Goal: Transaction & Acquisition: Purchase product/service

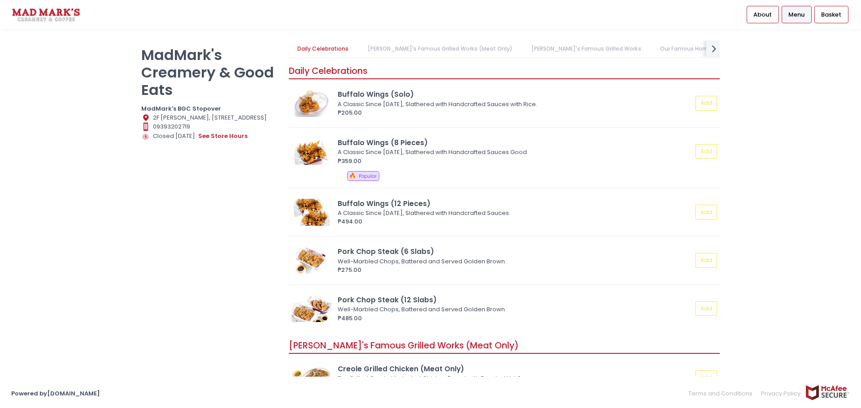
click at [572, 52] on link "[PERSON_NAME]'s Famous Grilled Works" at bounding box center [585, 48] width 127 height 17
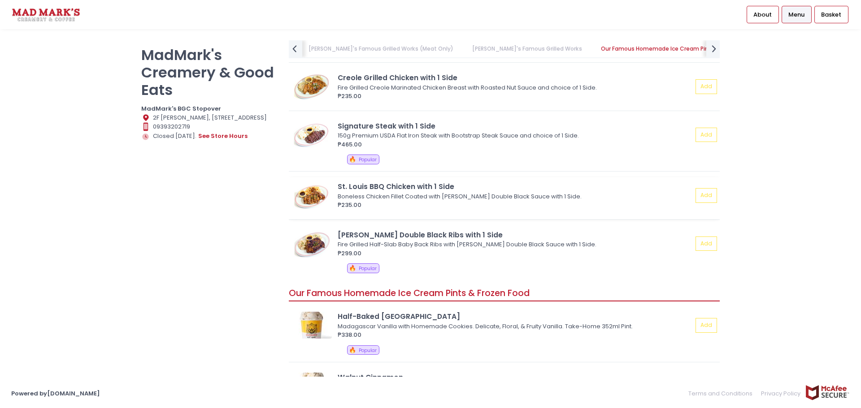
scroll to position [635, 0]
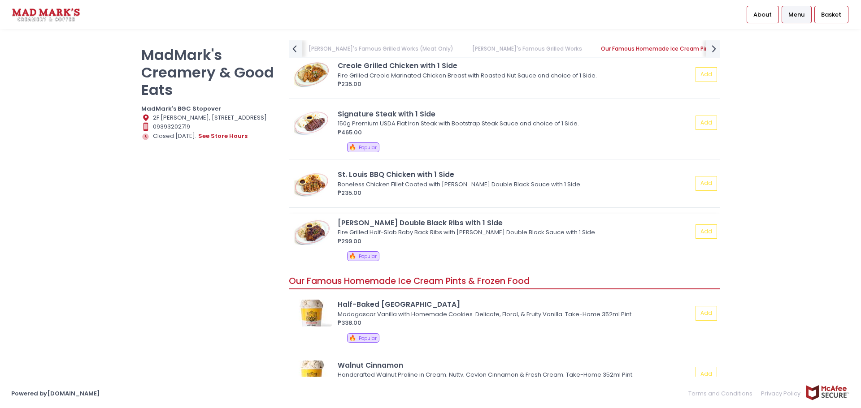
click at [419, 234] on div "Fire Grilled Half-Slab Baby Back Ribs with [PERSON_NAME] Double Black Sauce wit…" at bounding box center [514, 232] width 352 height 9
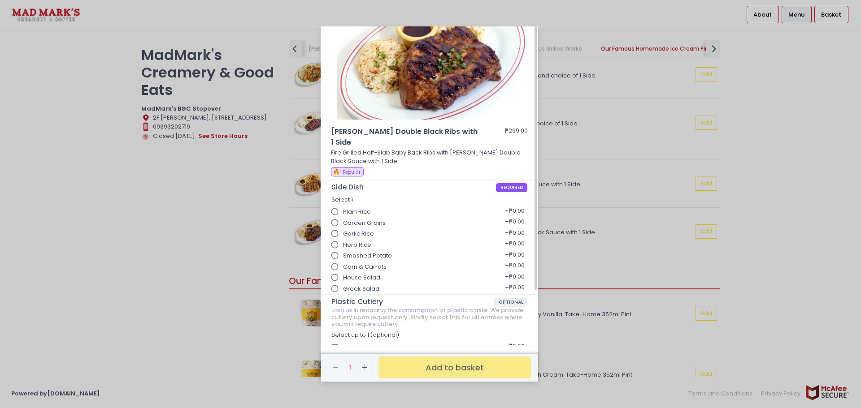
scroll to position [0, 0]
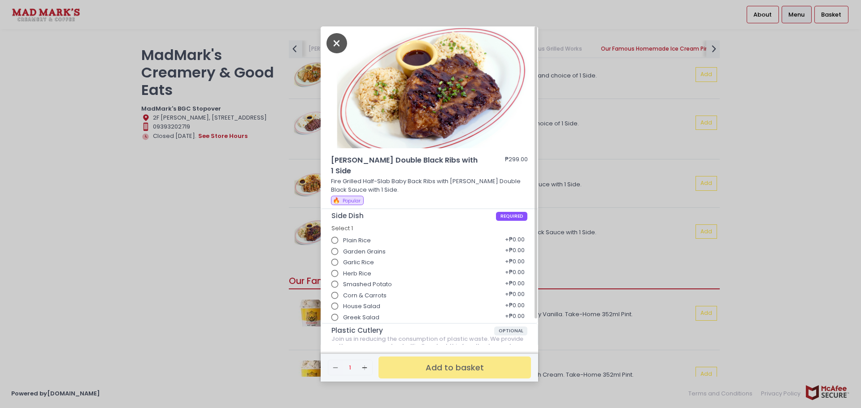
click at [336, 43] on icon "Close" at bounding box center [336, 43] width 21 height 20
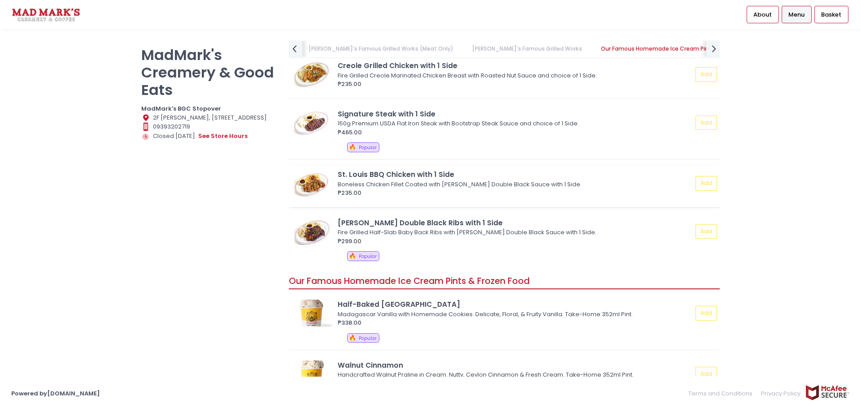
click at [408, 180] on div "Boneless Chicken Fillet Coated with [PERSON_NAME] Double Black Sauce with 1 Sid…" at bounding box center [514, 184] width 352 height 9
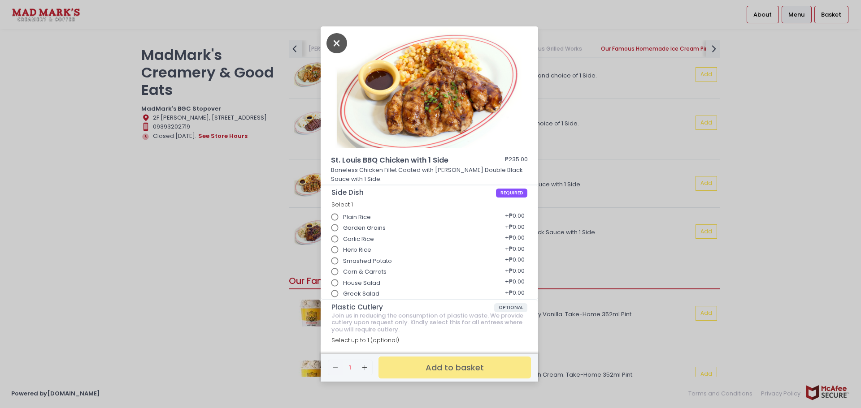
click at [337, 41] on icon "Close" at bounding box center [336, 43] width 21 height 20
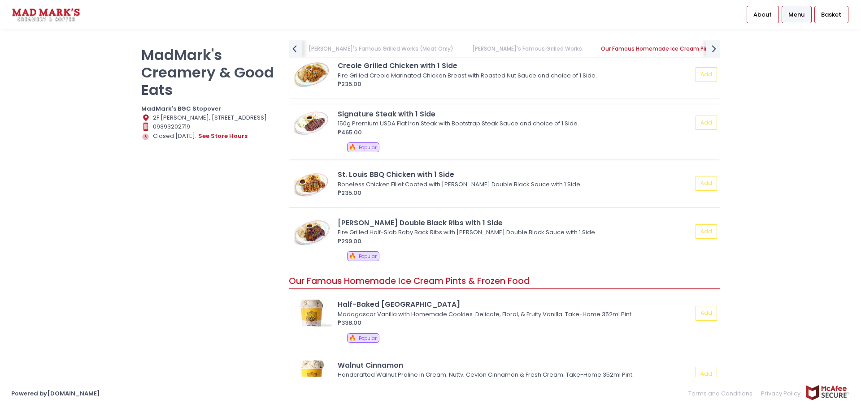
click at [372, 115] on div "Signature Steak with 1 Side" at bounding box center [515, 114] width 355 height 10
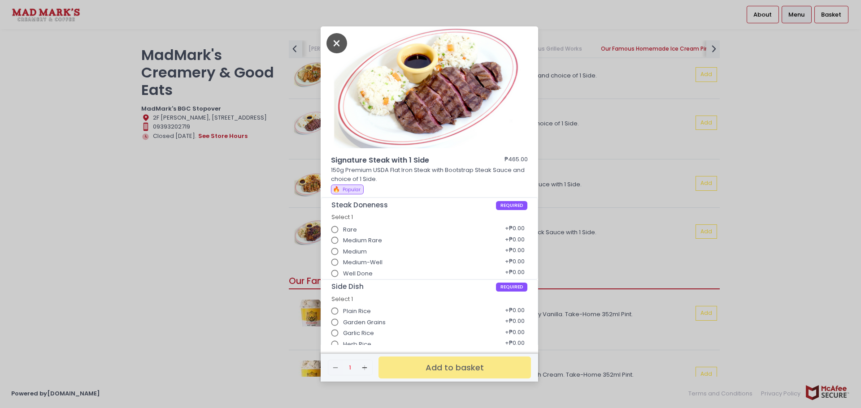
click at [338, 47] on icon "Close" at bounding box center [336, 43] width 21 height 20
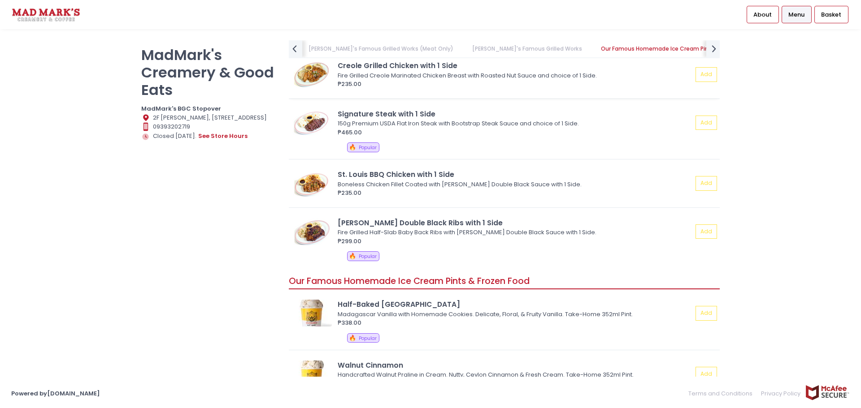
click at [415, 69] on div "Creole Grilled Chicken with 1 Side" at bounding box center [515, 66] width 355 height 10
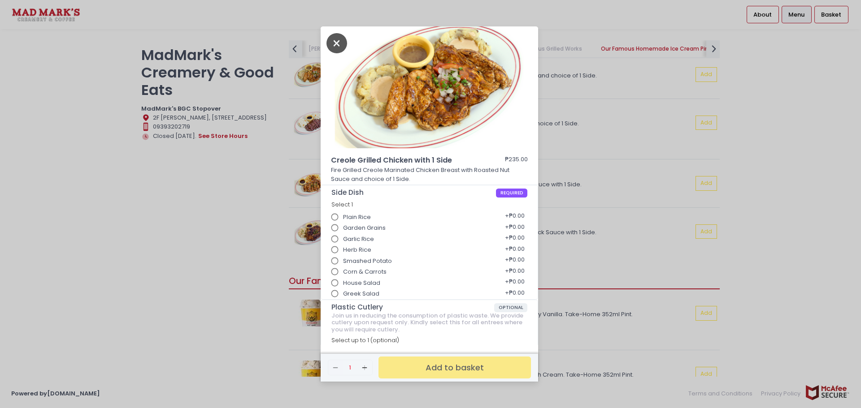
click at [342, 43] on icon "Close" at bounding box center [336, 43] width 21 height 20
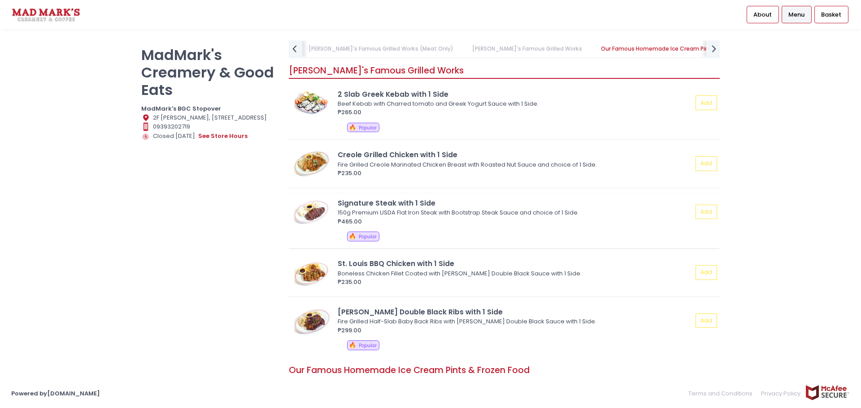
scroll to position [546, 0]
click at [431, 96] on div "2 Slab Greek Kebab with 1 Side" at bounding box center [515, 95] width 355 height 10
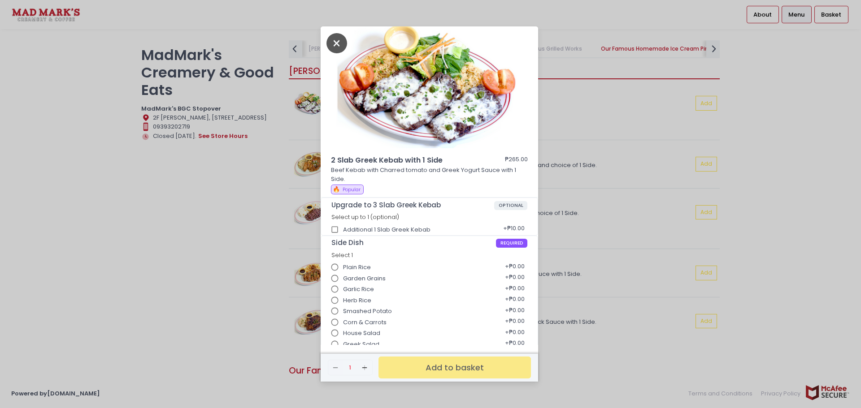
click at [337, 45] on icon "Close" at bounding box center [336, 43] width 21 height 20
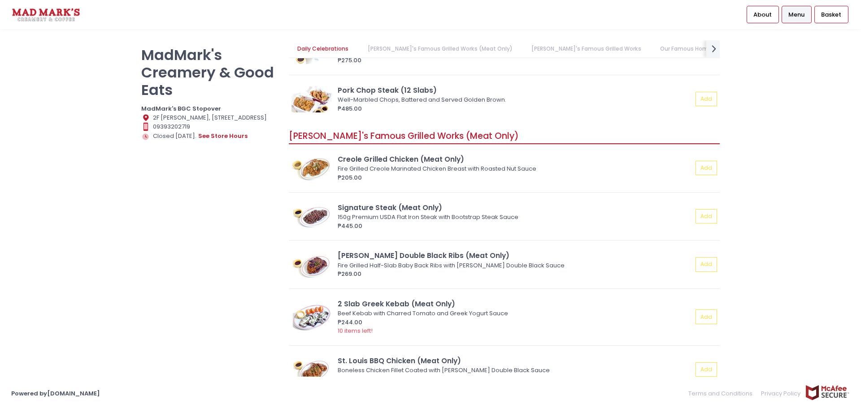
scroll to position [194, 0]
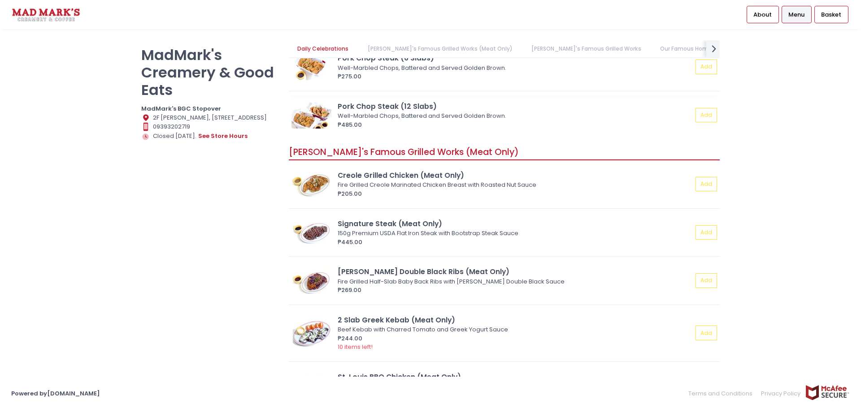
click at [402, 111] on div "Pork Chop Steak (12 Slabs)" at bounding box center [515, 106] width 355 height 10
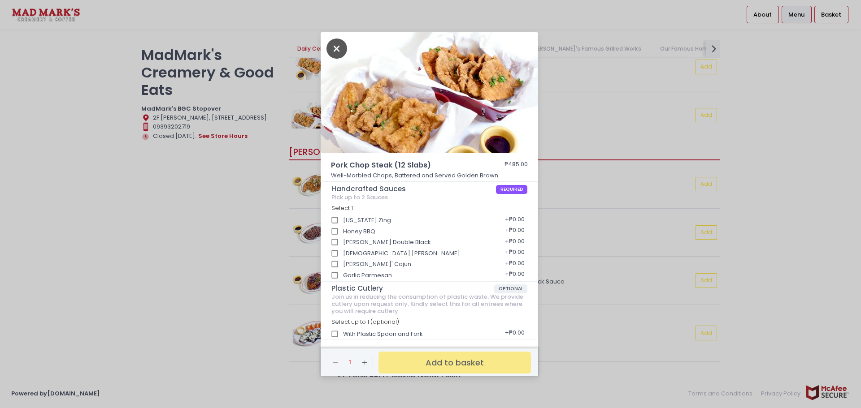
click at [335, 46] on icon "Close" at bounding box center [336, 49] width 21 height 20
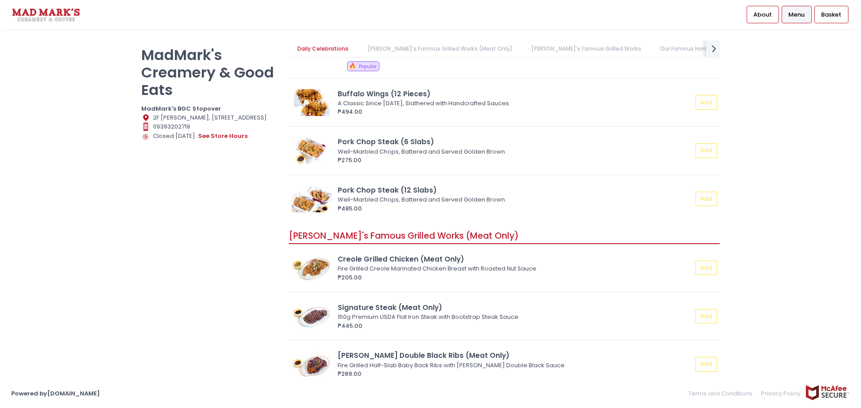
scroll to position [104, 0]
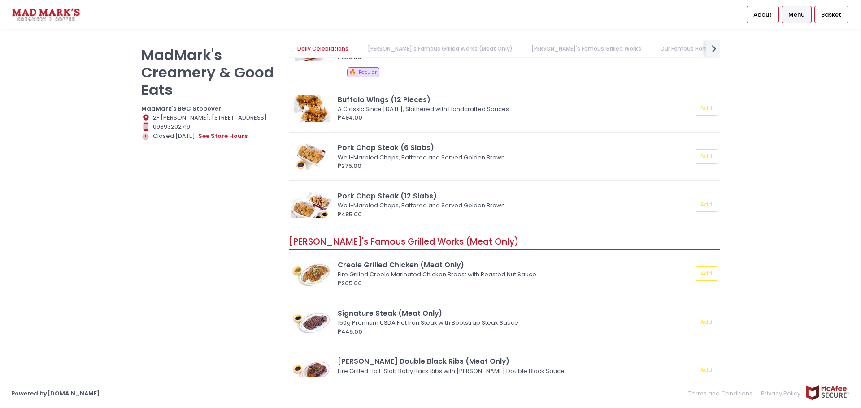
click at [393, 136] on div "‌ Buffalo Wings (Solo) A Classic Since [DATE], Slathered with Handcrafted Sauce…" at bounding box center [504, 104] width 431 height 247
click at [396, 143] on div "Pork Chop Steak (6 Slabs)" at bounding box center [515, 148] width 355 height 10
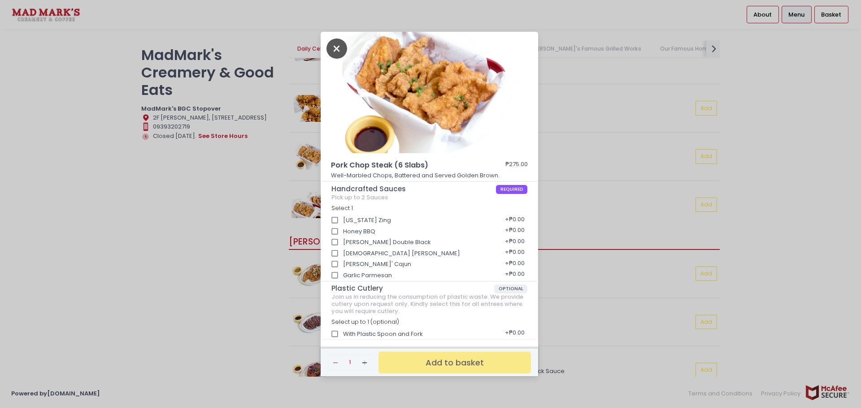
click at [344, 49] on icon "Close" at bounding box center [336, 49] width 21 height 20
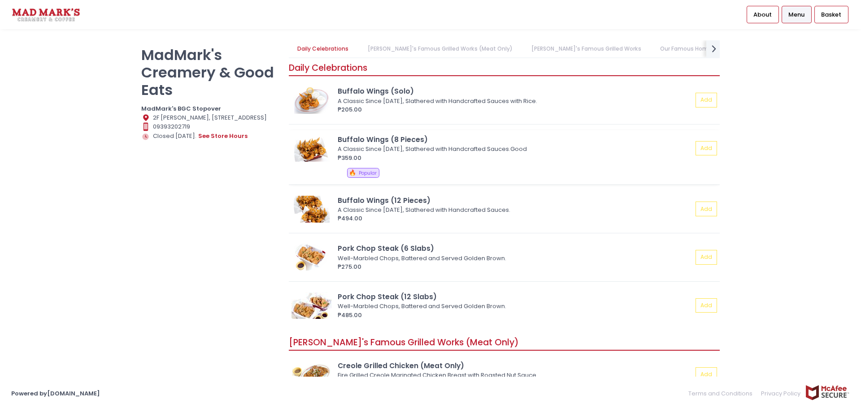
scroll to position [0, 0]
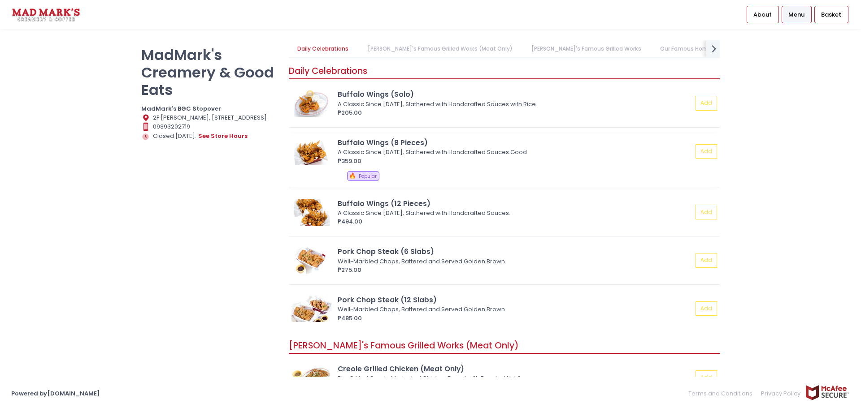
click at [397, 146] on div "Buffalo Wings (8 Pieces)" at bounding box center [515, 143] width 355 height 10
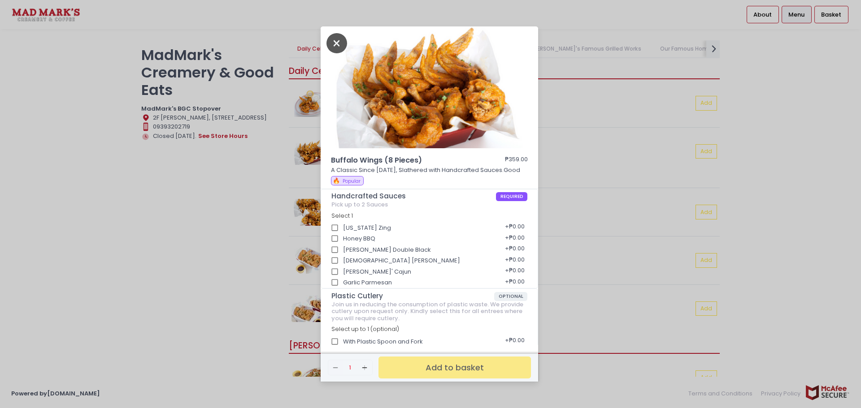
click at [337, 43] on icon "Close" at bounding box center [336, 43] width 21 height 20
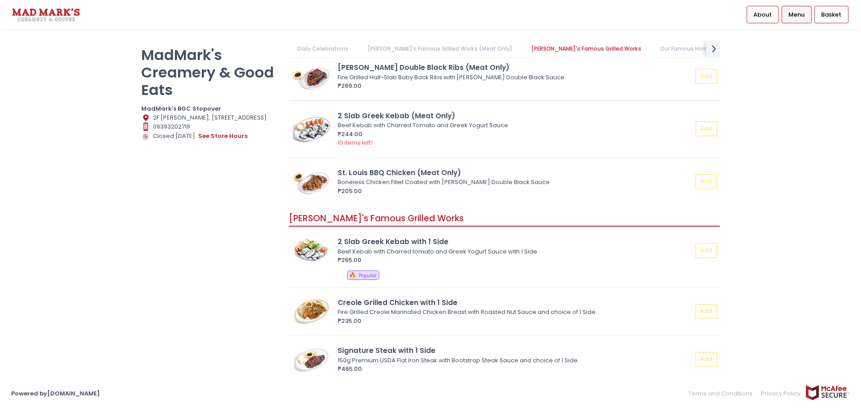
scroll to position [403, 0]
